Goal: Task Accomplishment & Management: Complete application form

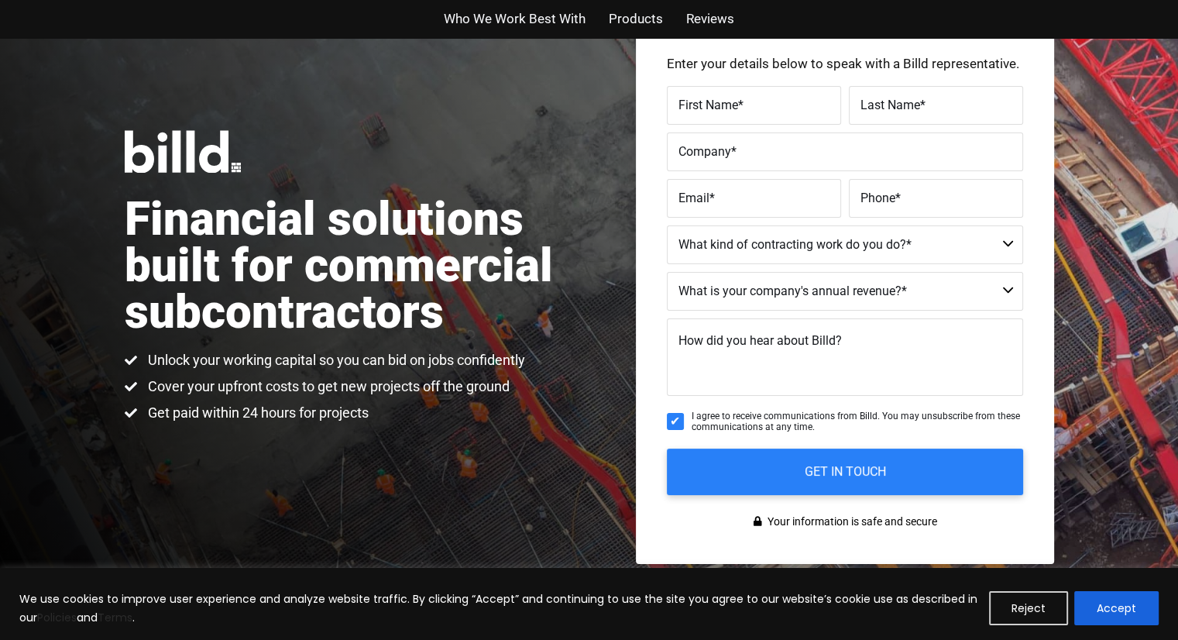
scroll to position [98, 0]
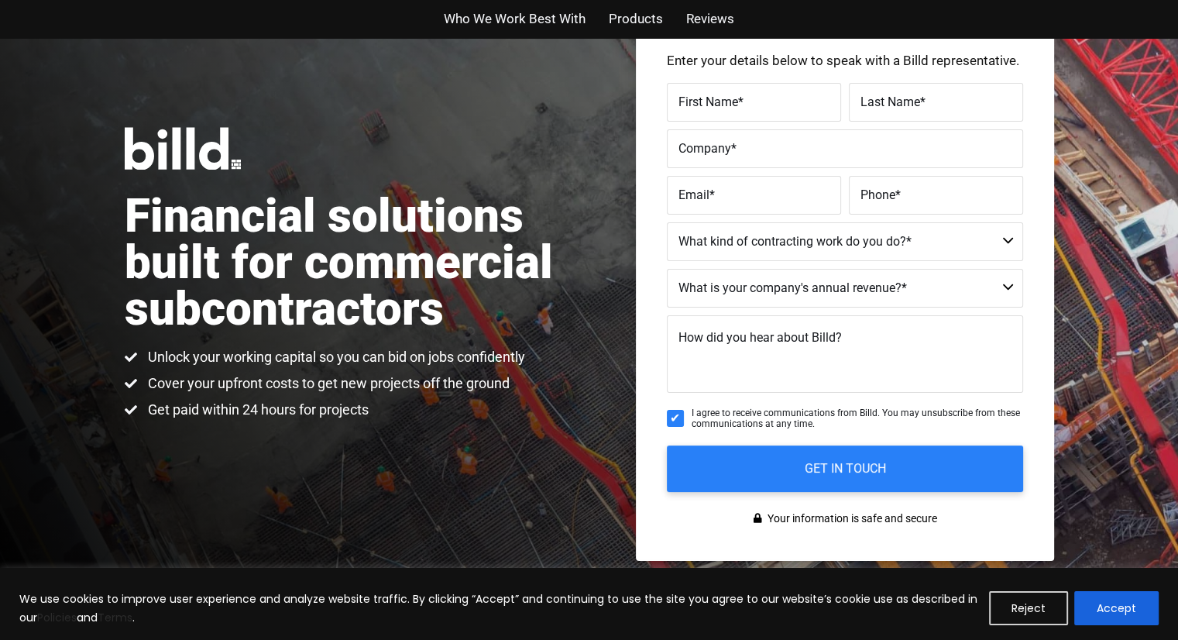
click at [93, 462] on div "Financial solutions built for commercial subcontractors Unlock your working cap…" at bounding box center [589, 274] width 1178 height 668
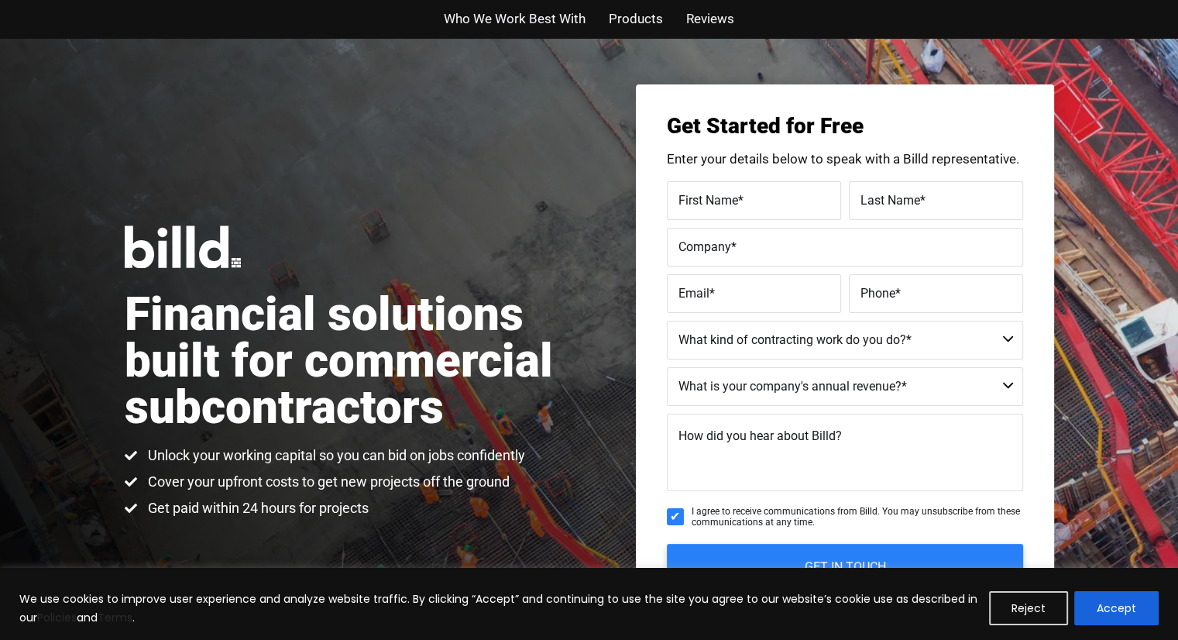
scroll to position [0, 0]
click at [1016, 342] on select "Commercial Commercial and Residential Residential Not a Contractor" at bounding box center [845, 340] width 356 height 39
select select "Commercial and Residential"
click at [667, 321] on select "Commercial Commercial and Residential Residential Not a Contractor" at bounding box center [845, 340] width 356 height 39
click at [933, 297] on label "Phone *" at bounding box center [936, 293] width 151 height 22
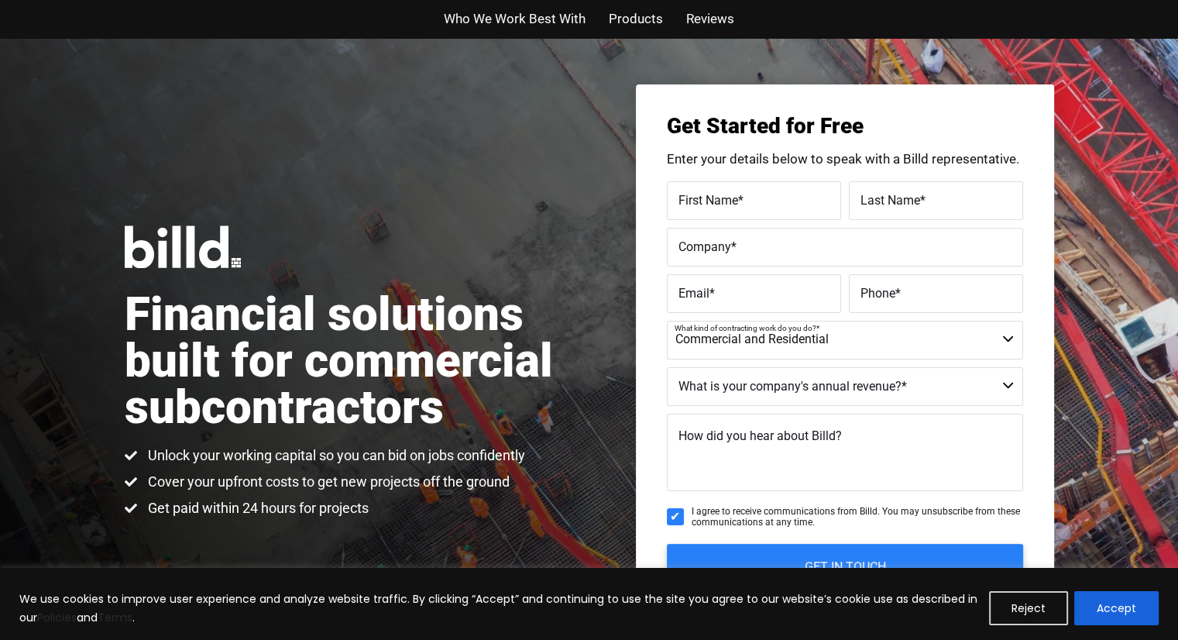
click at [933, 297] on input "Phone *" at bounding box center [936, 293] width 174 height 39
click at [741, 198] on span "*" at bounding box center [740, 199] width 5 height 15
click at [741, 198] on input "First Name *" at bounding box center [754, 200] width 174 height 39
click at [728, 186] on label "First Name *" at bounding box center [752, 188] width 155 height 22
click at [728, 186] on input "First Name *" at bounding box center [754, 200] width 174 height 39
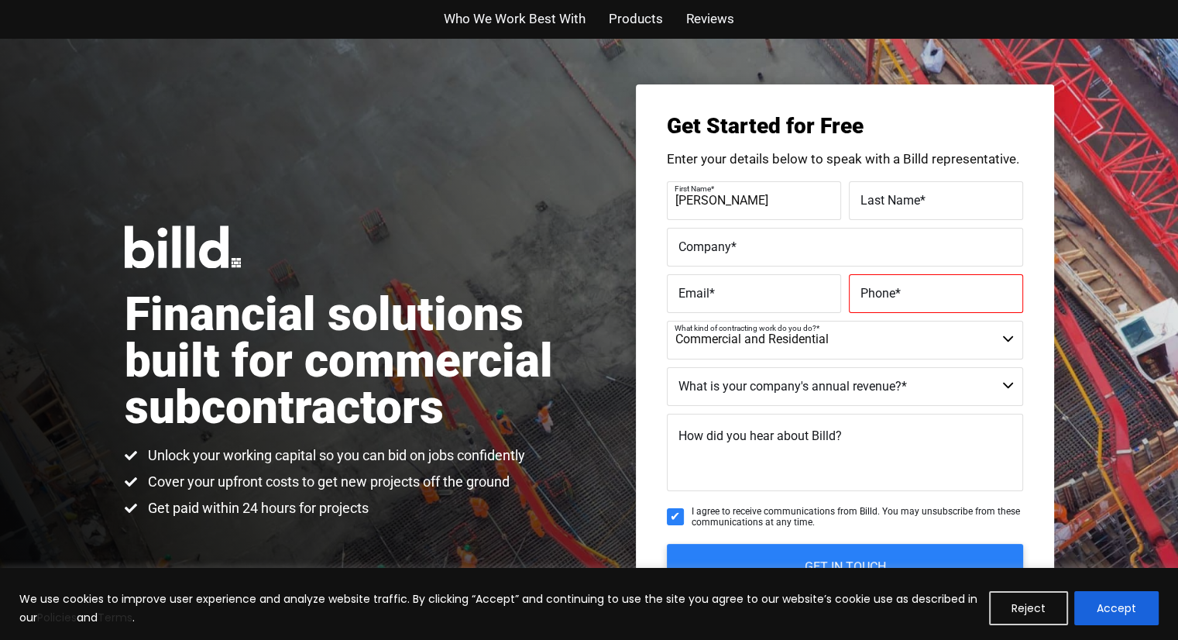
type input "Samuel"
type input "Hayles"
type input "B&B Glass LLC"
type input "Sammyja75@yahoo.com"
type input "(702) 750-7577"
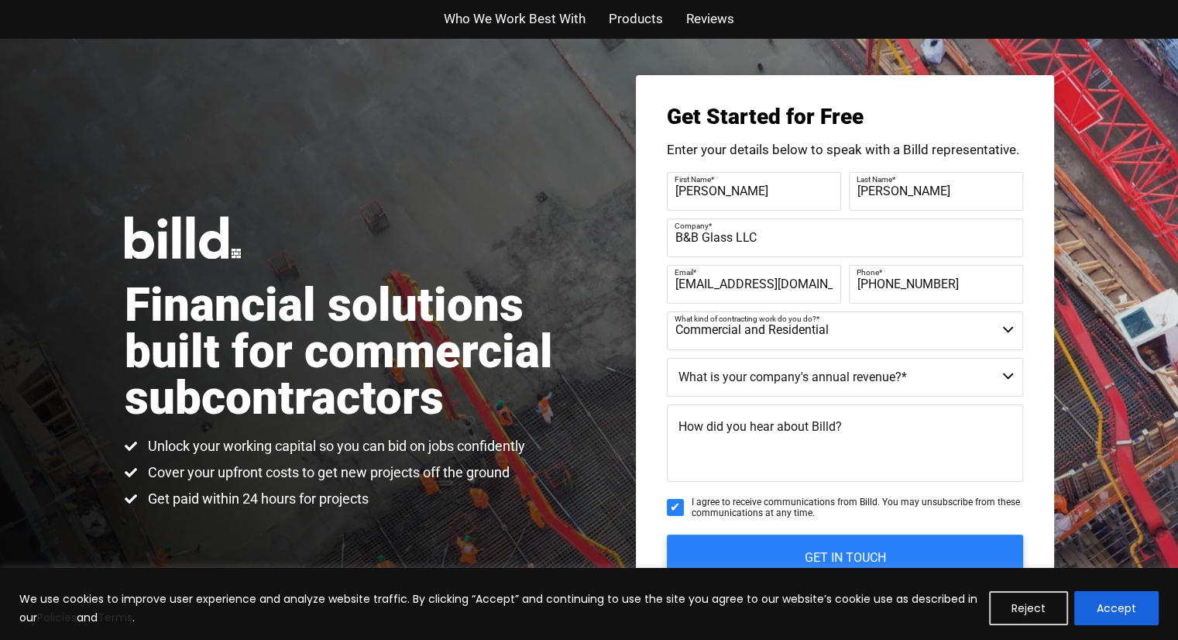
scroll to position [5, 0]
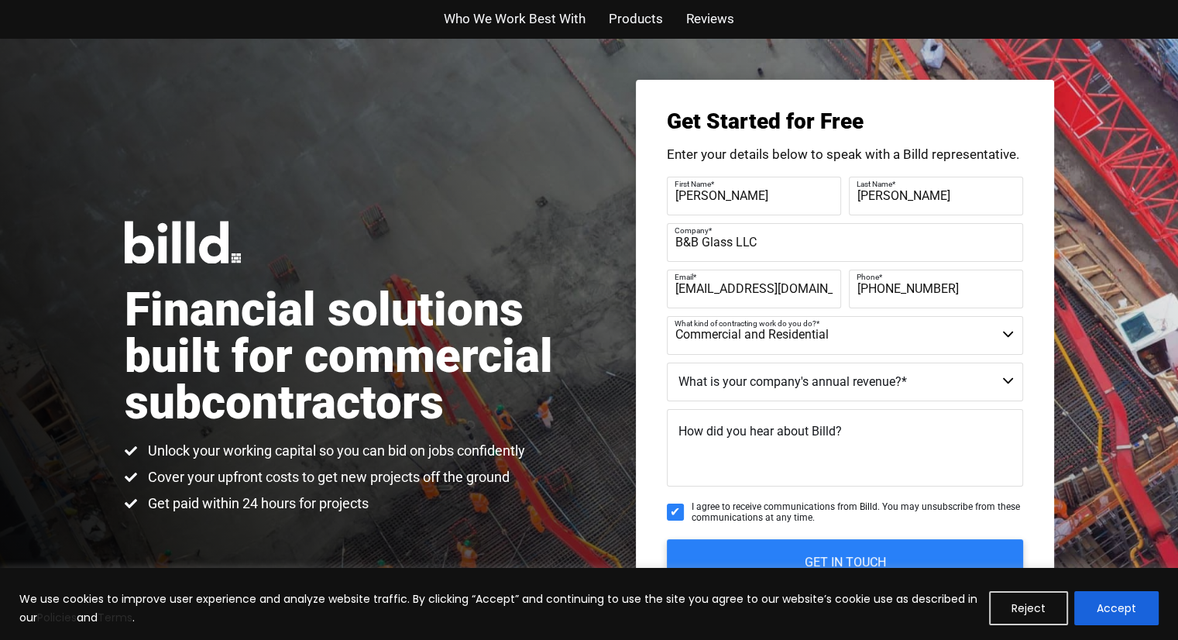
click at [809, 318] on select "Commercial Commercial and Residential Residential Not a Contractor" at bounding box center [845, 335] width 356 height 39
click at [806, 295] on input "Sammyja75@yahoo.com" at bounding box center [754, 289] width 174 height 39
type input "bandbglass@yahoo.com"
click at [1006, 393] on select "$40M + $25M - $40M $8M - $25M $4M - $8M $2M - $4M $1M - $2M Less than $1M" at bounding box center [845, 382] width 356 height 39
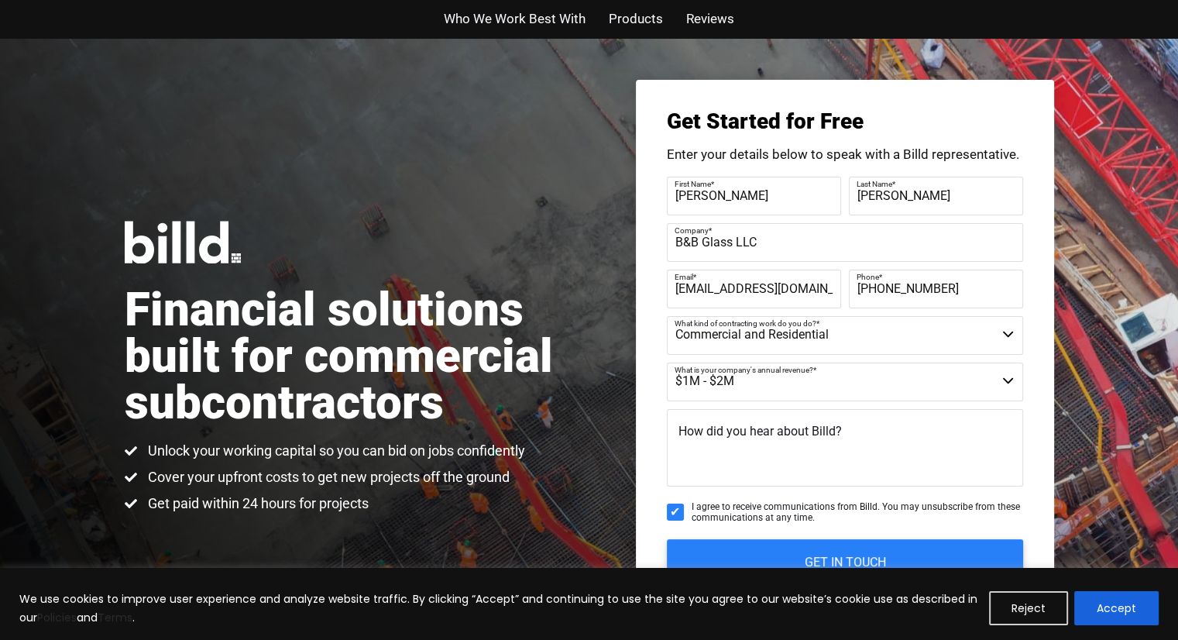
click at [667, 363] on select "$40M + $25M - $40M $8M - $25M $4M - $8M $2M - $4M $1M - $2M Less than $1M" at bounding box center [845, 382] width 356 height 39
click at [822, 483] on textarea "How did you hear about Billd?" at bounding box center [845, 447] width 356 height 77
click at [1018, 390] on select "$40M + $25M - $40M $8M - $25M $4M - $8M $2M - $4M $1M - $2M Less than $1M" at bounding box center [845, 382] width 356 height 39
select select "Less than $1M"
click at [667, 363] on select "$40M + $25M - $40M $8M - $25M $4M - $8M $2M - $4M $1M - $2M Less than $1M" at bounding box center [845, 382] width 356 height 39
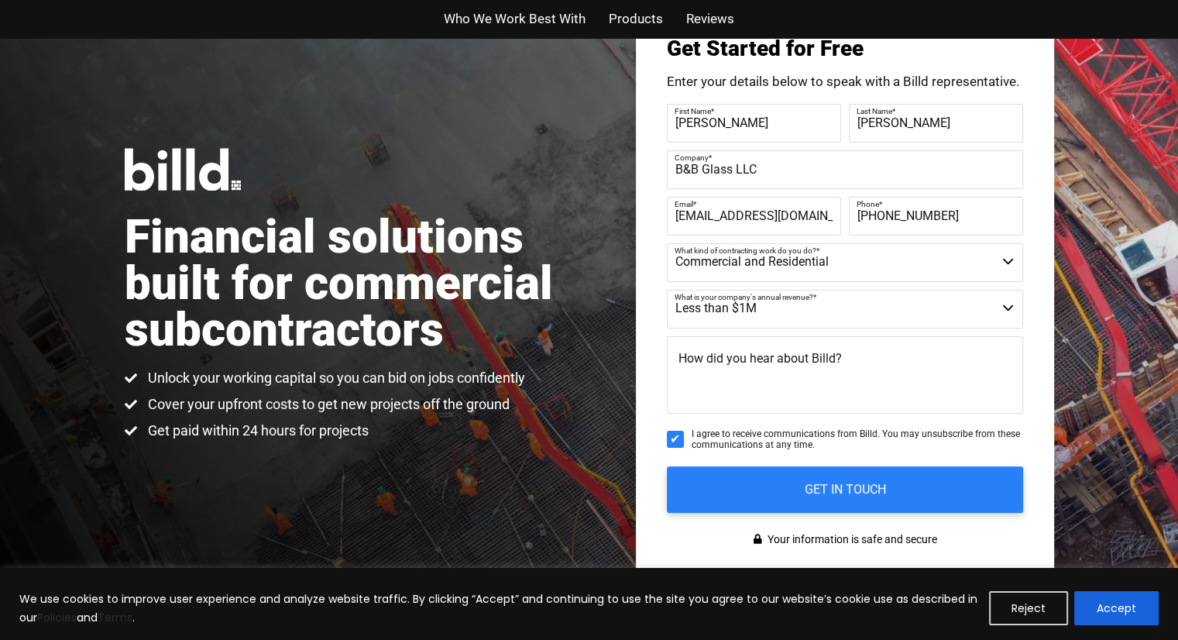
scroll to position [84, 0]
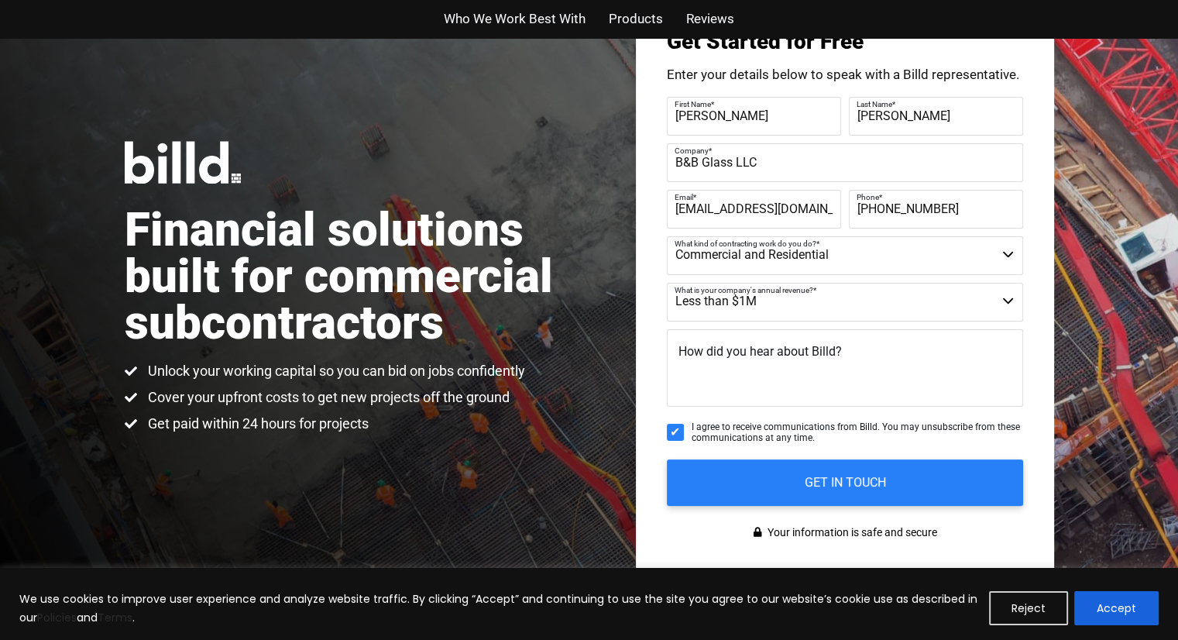
click at [895, 352] on textarea "How did you hear about Billd?" at bounding box center [845, 367] width 356 height 77
click at [720, 359] on textarea "wed search." at bounding box center [845, 367] width 356 height 77
click at [712, 354] on textarea "wed search." at bounding box center [845, 367] width 356 height 77
click at [684, 356] on textarea "wed search." at bounding box center [845, 367] width 356 height 77
click at [693, 356] on textarea "wed search." at bounding box center [845, 367] width 356 height 77
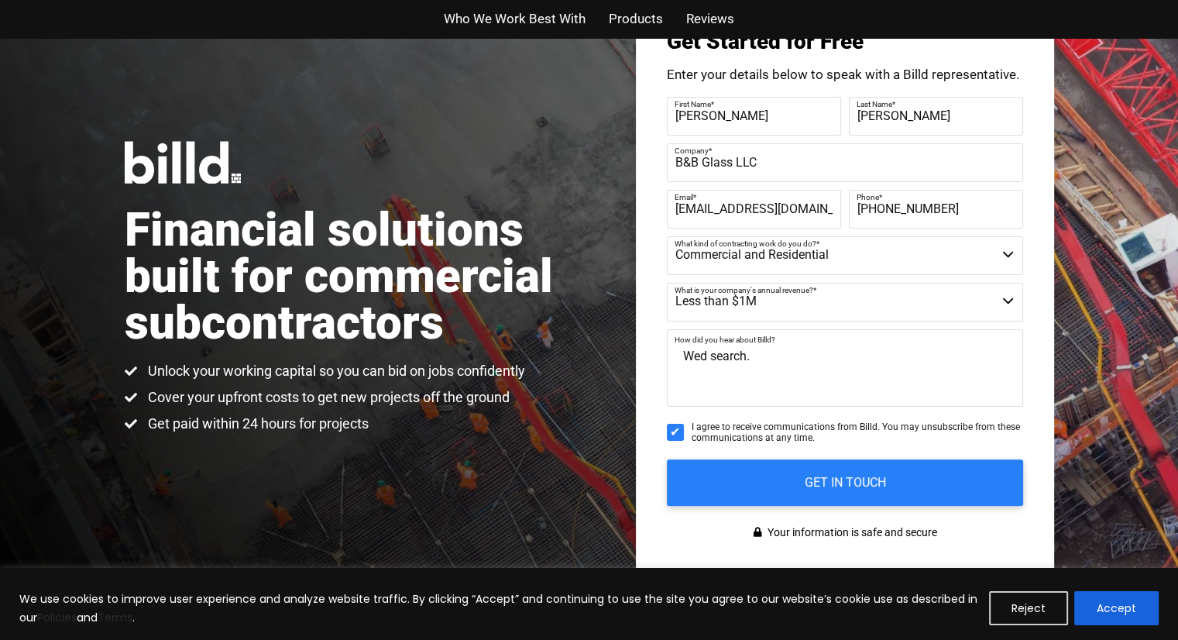
click at [789, 394] on textarea "Wed search." at bounding box center [845, 367] width 356 height 77
click at [782, 359] on textarea "Wed search." at bounding box center [845, 367] width 356 height 77
click at [710, 354] on textarea "Wed search." at bounding box center [845, 367] width 356 height 77
click at [699, 352] on textarea "WeB search." at bounding box center [845, 367] width 356 height 77
click at [712, 361] on textarea "WeB search." at bounding box center [845, 367] width 356 height 77
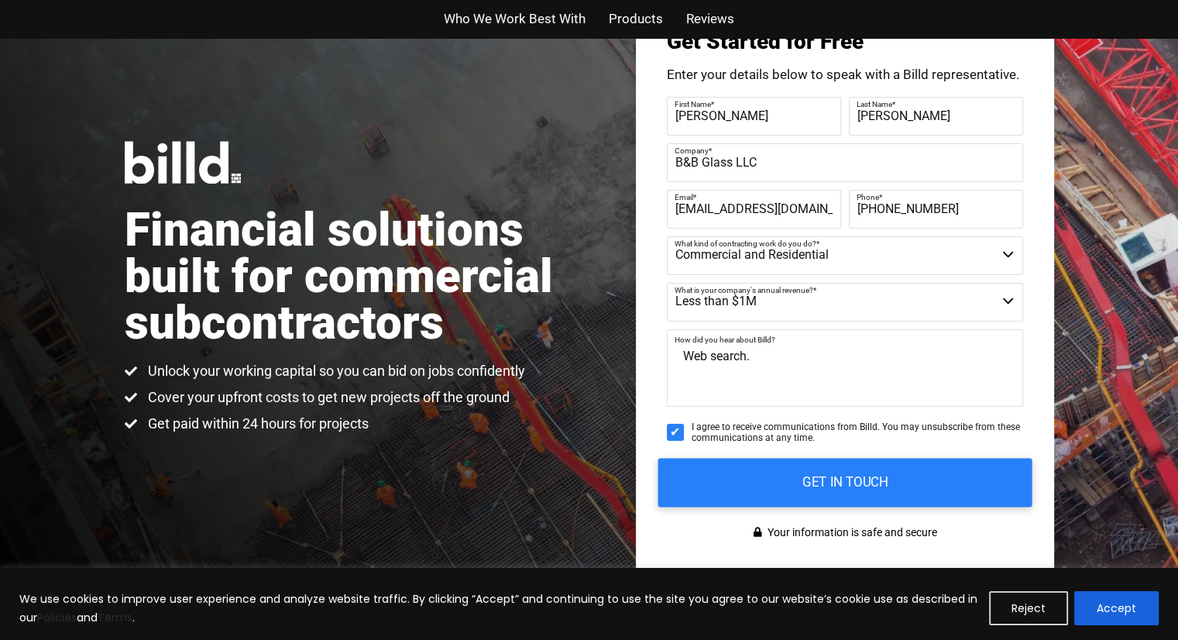
type textarea "Web search."
click at [893, 472] on input "GET IN TOUCH" at bounding box center [845, 482] width 374 height 49
